Goal: Task Accomplishment & Management: Complete application form

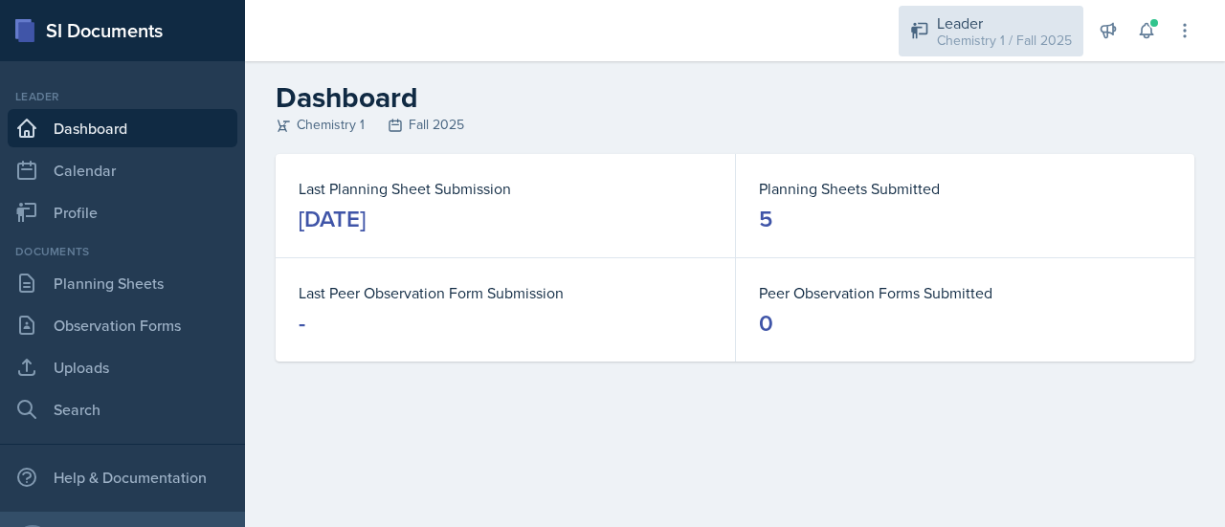
click at [975, 42] on div "Chemistry 1 / Fall 2025" at bounding box center [1004, 41] width 135 height 20
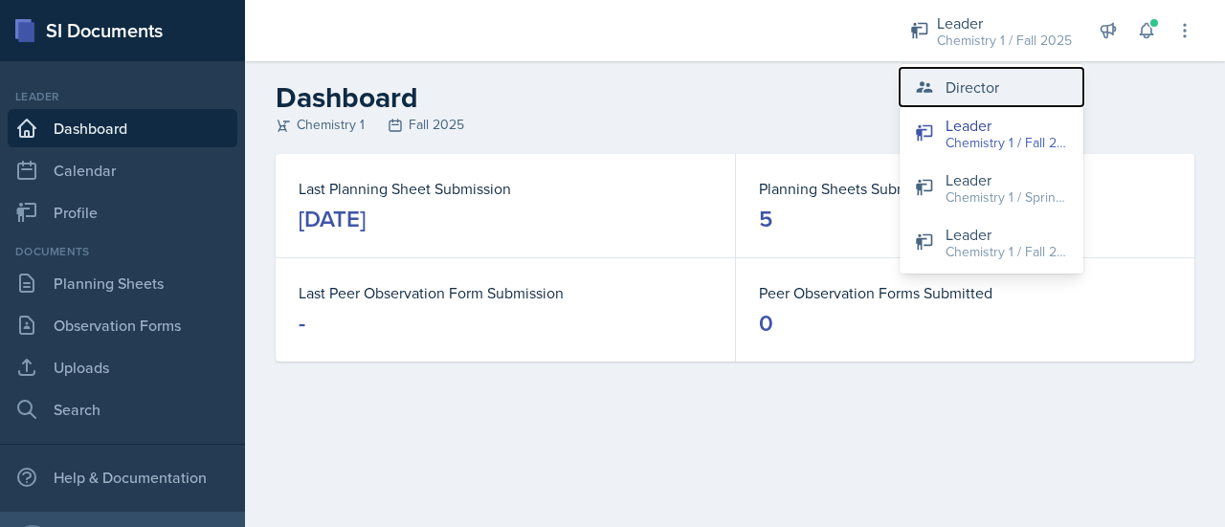
click at [971, 81] on div "Director" at bounding box center [973, 87] width 54 height 23
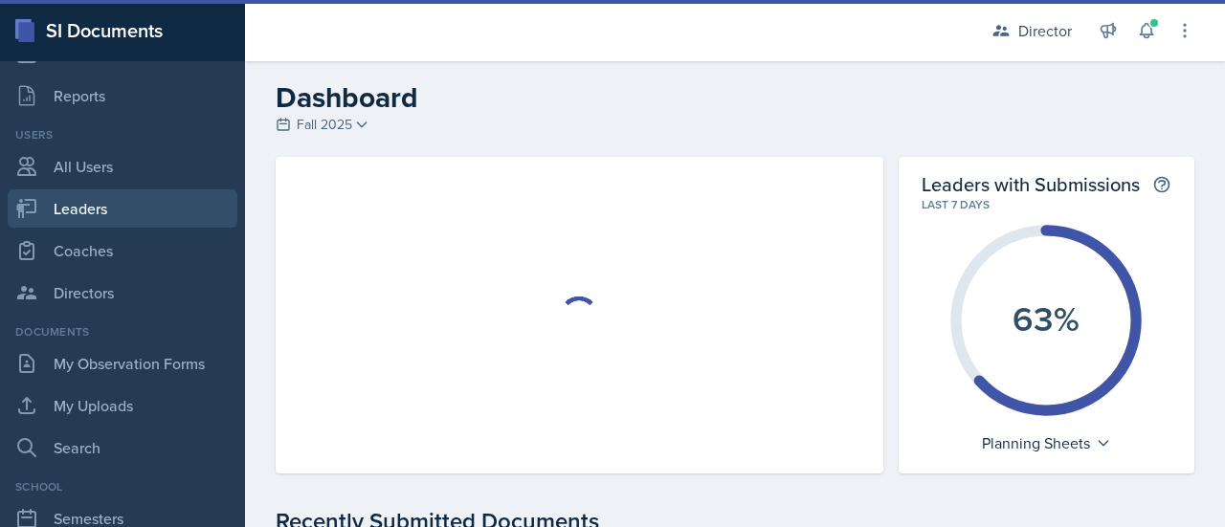
scroll to position [122, 0]
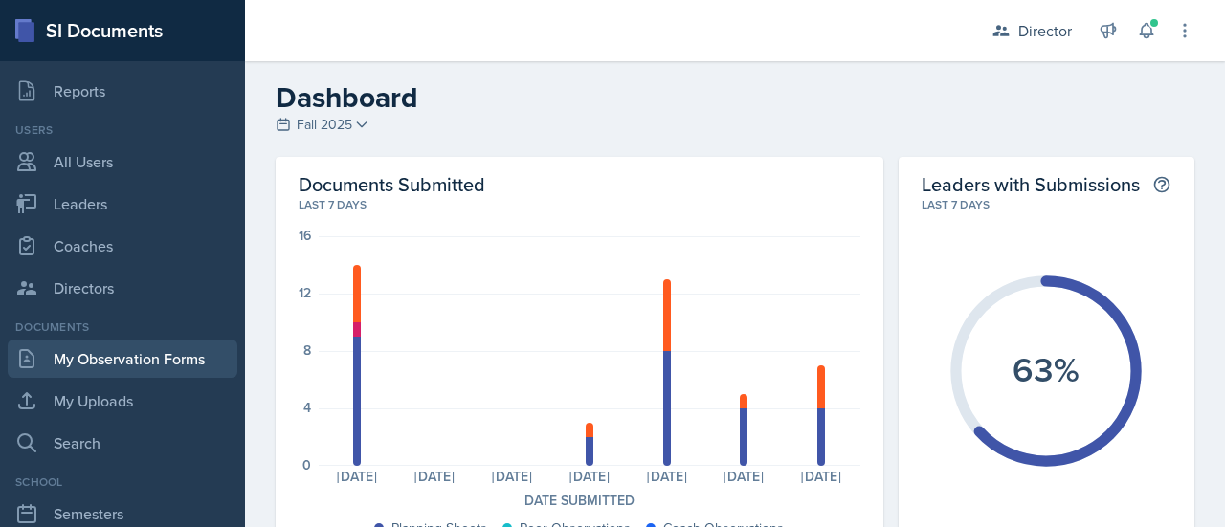
click at [125, 365] on link "My Observation Forms" at bounding box center [123, 359] width 230 height 38
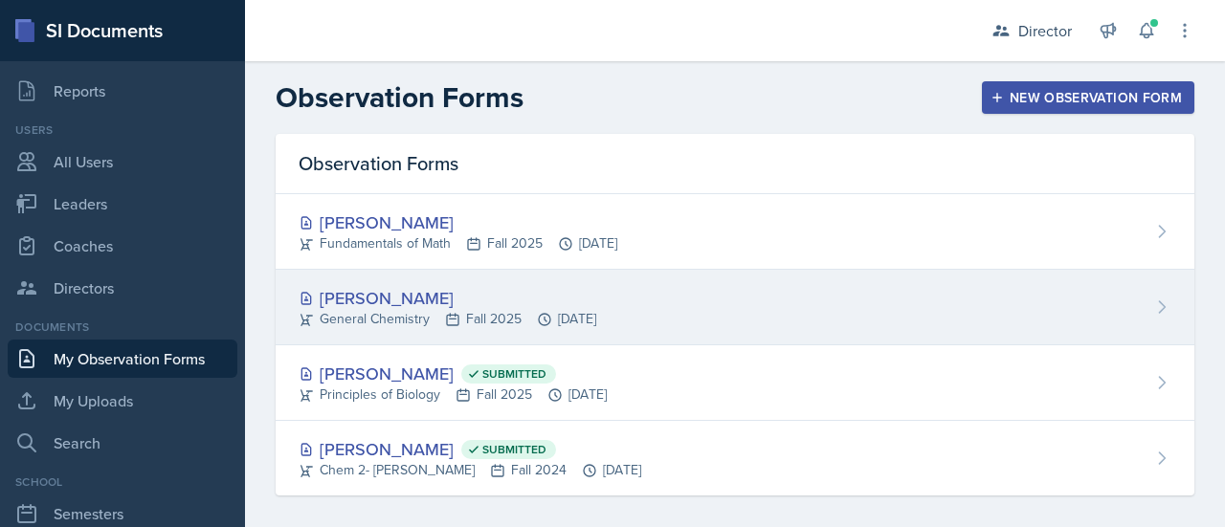
click at [665, 309] on div "[PERSON_NAME] General Chemistry Fall 2025 [DATE]" at bounding box center [735, 308] width 919 height 76
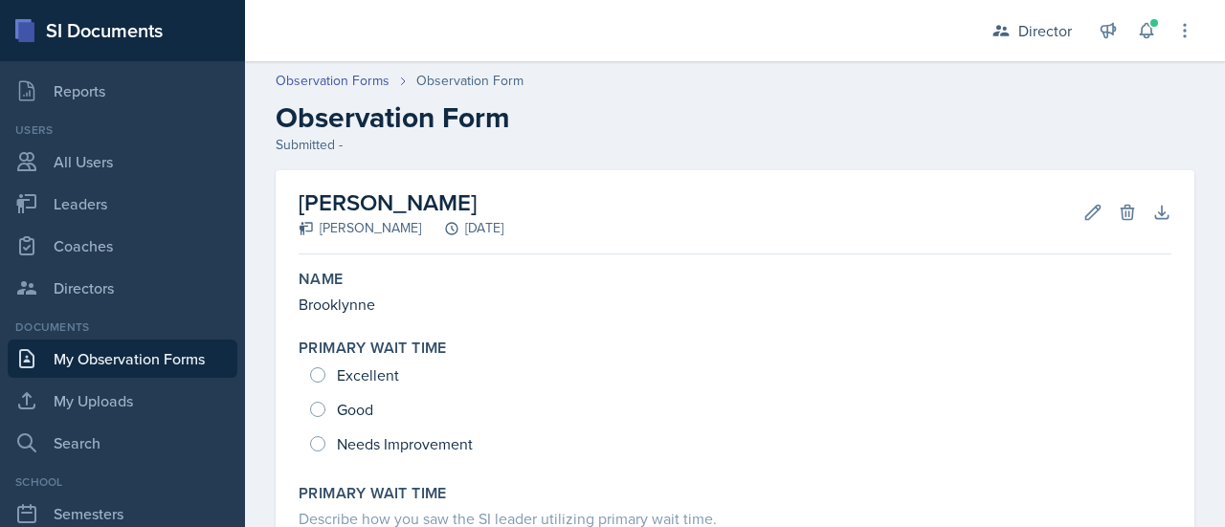
click at [504, 233] on div "[DATE]" at bounding box center [462, 228] width 82 height 20
click at [1084, 209] on icon at bounding box center [1093, 212] width 19 height 19
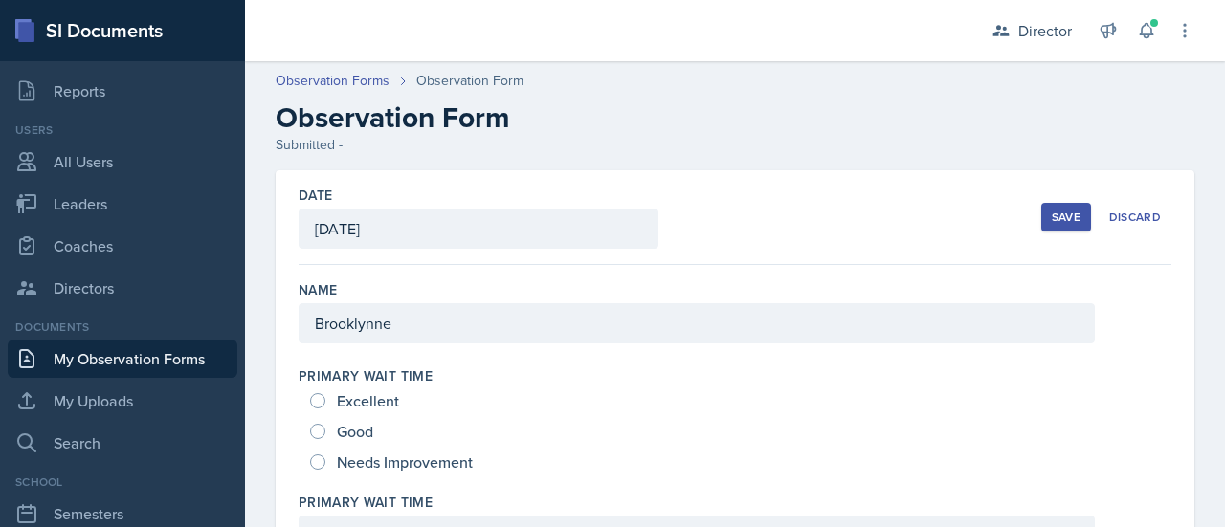
click at [563, 224] on div "[DATE]" at bounding box center [479, 229] width 360 height 40
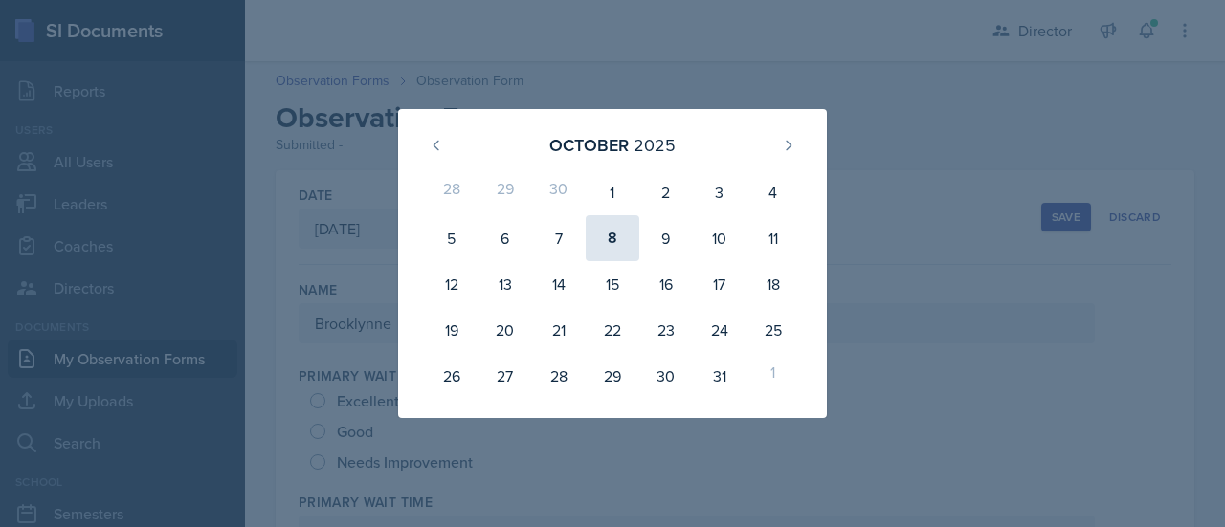
click at [617, 236] on div "8" at bounding box center [613, 238] width 54 height 46
type input "[DATE]"
